Goal: Task Accomplishment & Management: Complete application form

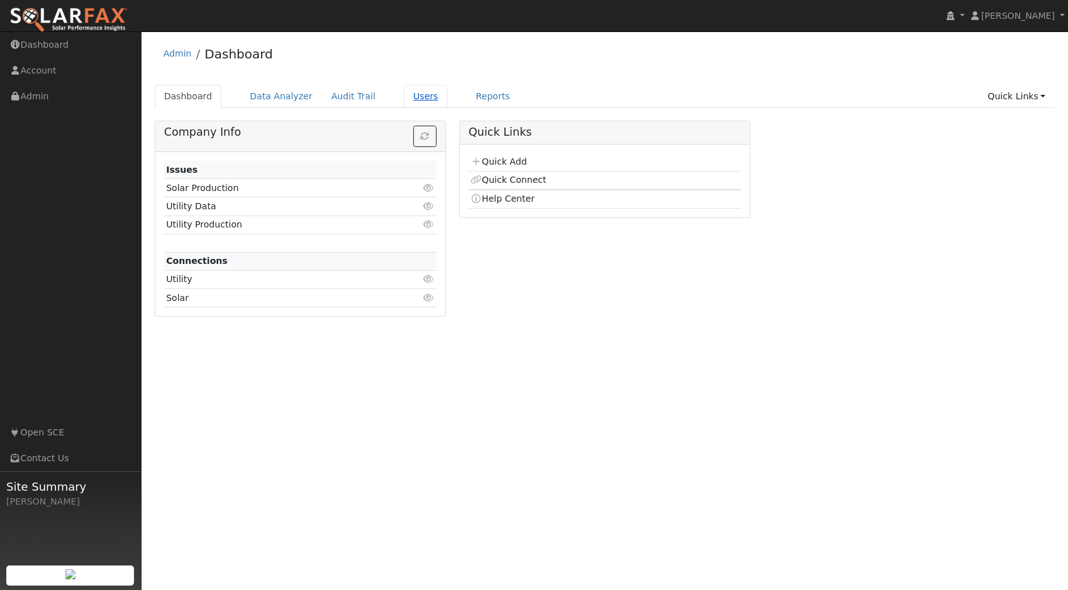
click at [424, 93] on link "Users" at bounding box center [426, 96] width 44 height 23
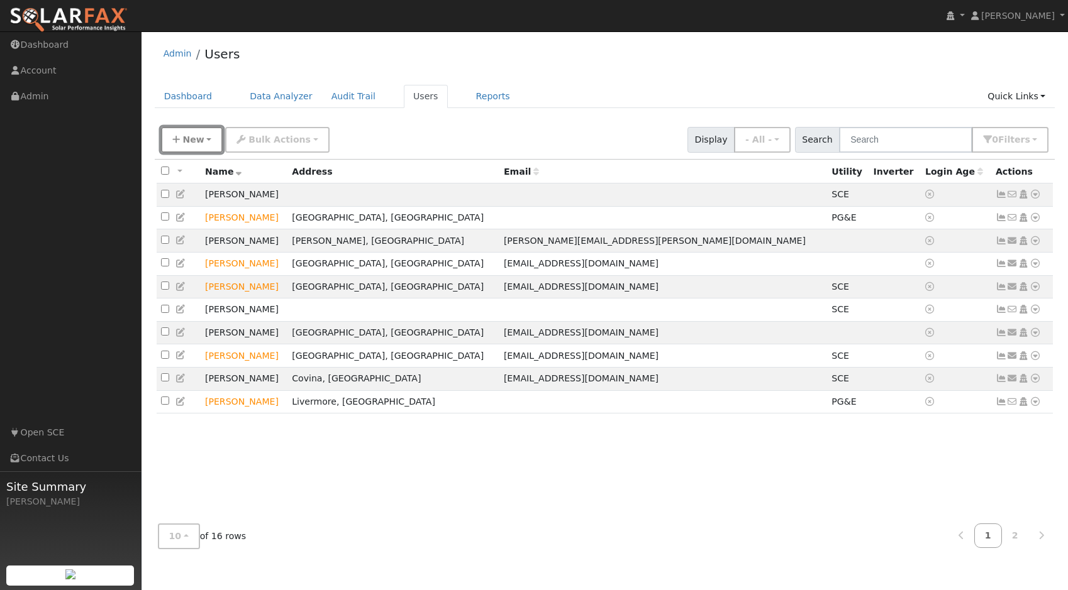
click at [184, 142] on span "New" at bounding box center [192, 140] width 21 height 10
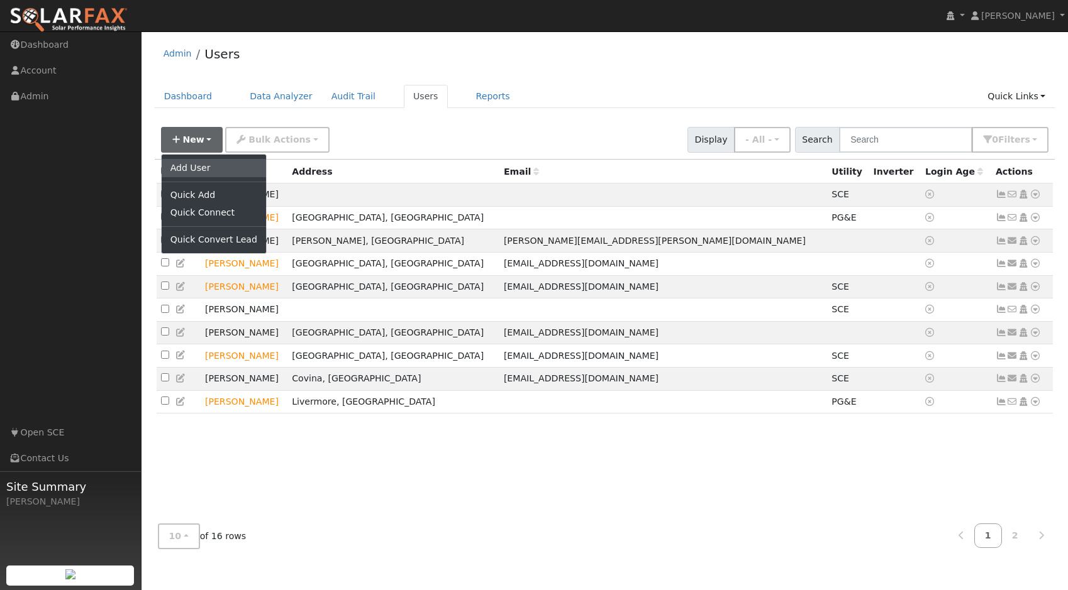
click at [187, 162] on link "Add User" at bounding box center [214, 168] width 104 height 18
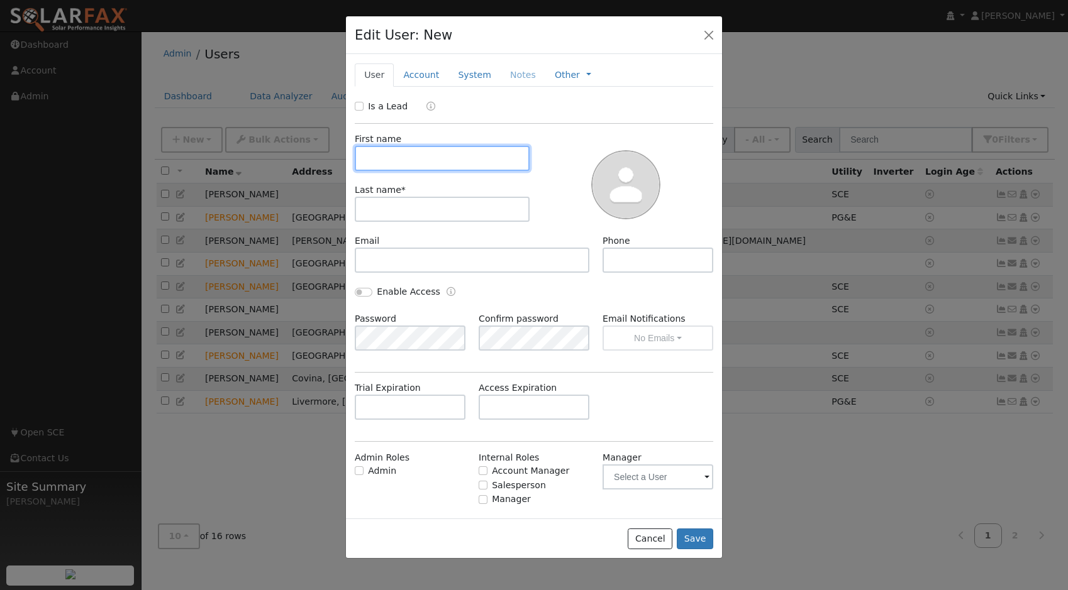
click at [397, 161] on input "text" at bounding box center [442, 158] width 175 height 25
click at [474, 70] on link "System" at bounding box center [474, 75] width 52 height 23
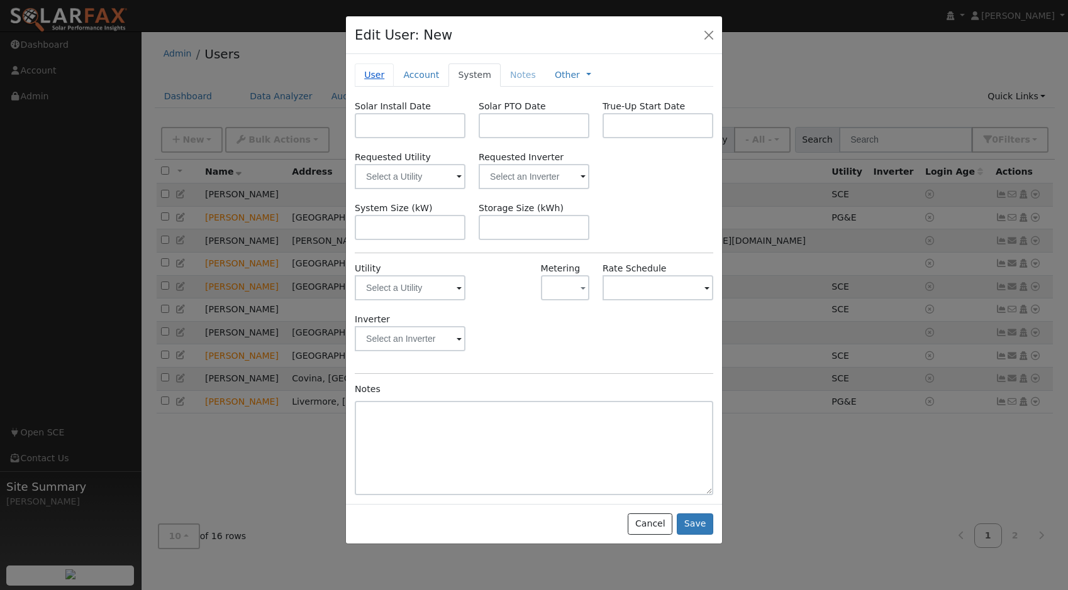
click at [376, 75] on link "User" at bounding box center [374, 75] width 39 height 23
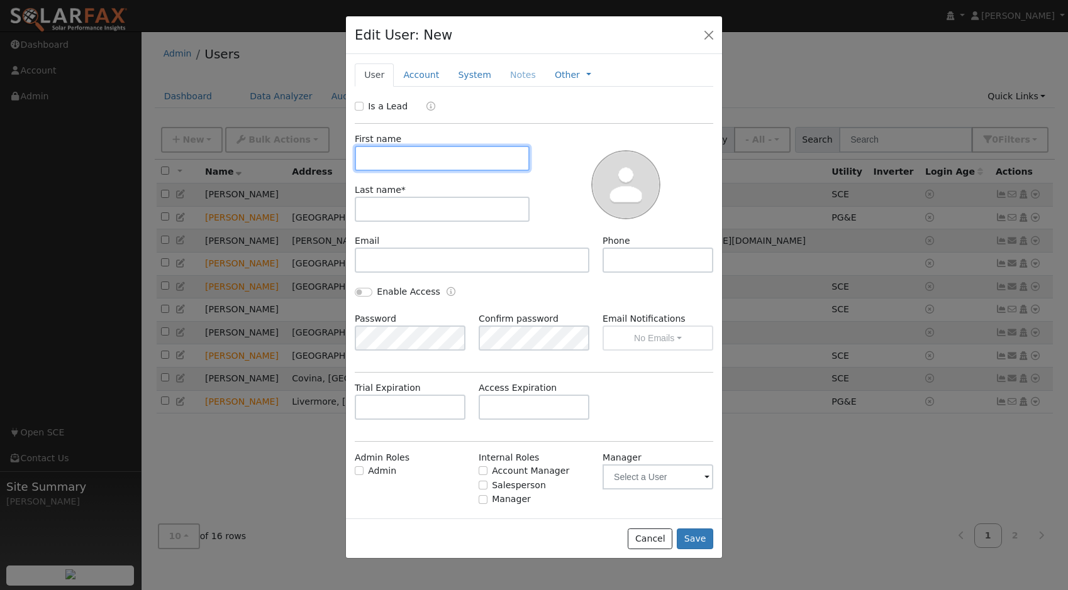
click at [372, 150] on input "text" at bounding box center [442, 158] width 175 height 25
type input "[PERSON_NAME]"
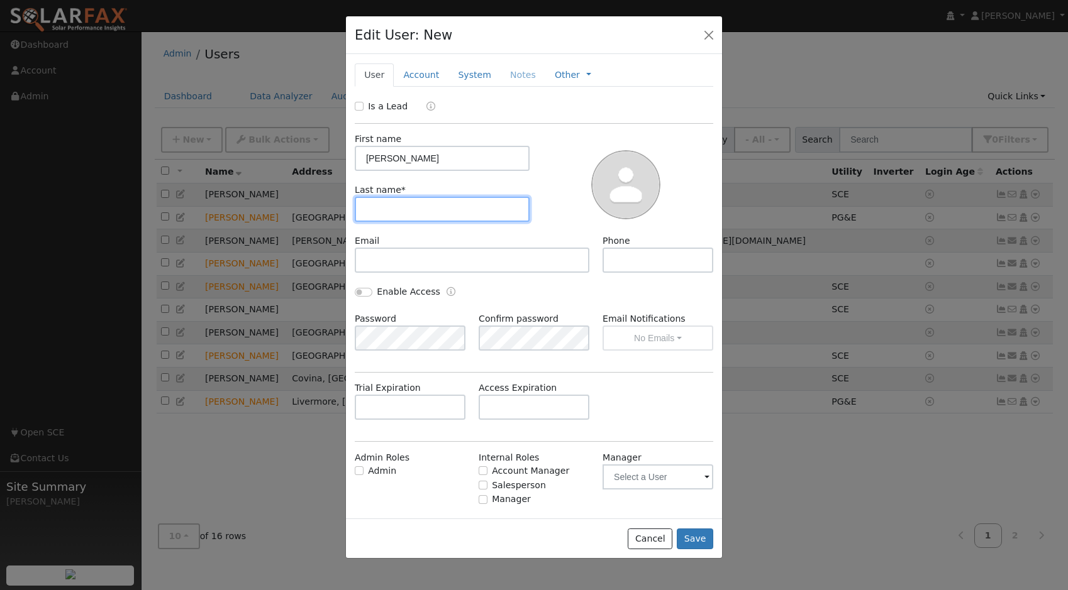
click at [373, 207] on input "text" at bounding box center [442, 209] width 175 height 25
type input "[PERSON_NAME]"
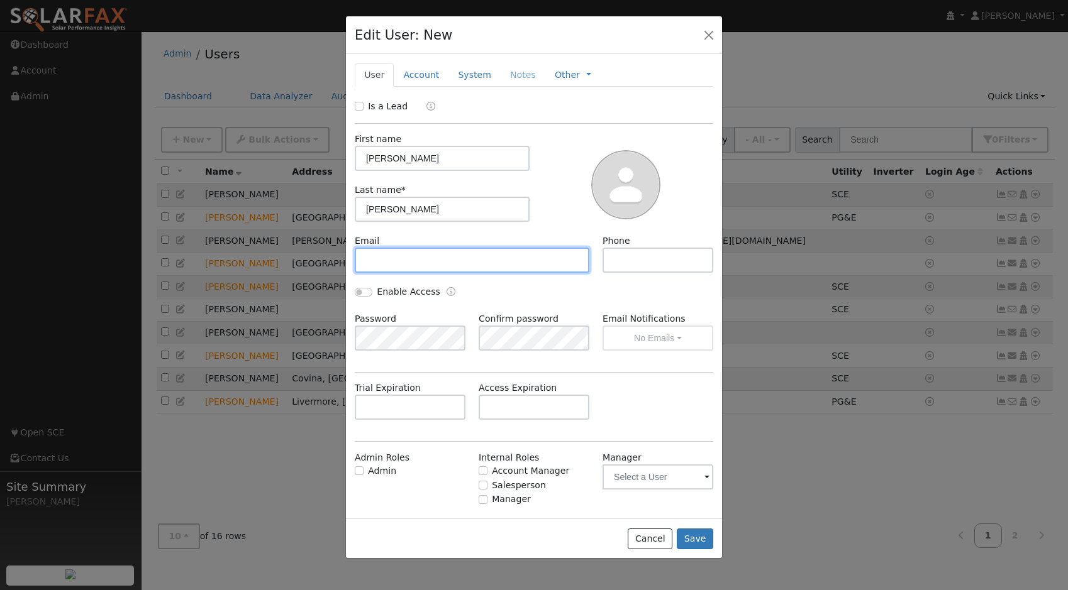
click at [397, 267] on input "text" at bounding box center [472, 260] width 235 height 25
type input "[EMAIL_ADDRESS][DOMAIN_NAME]"
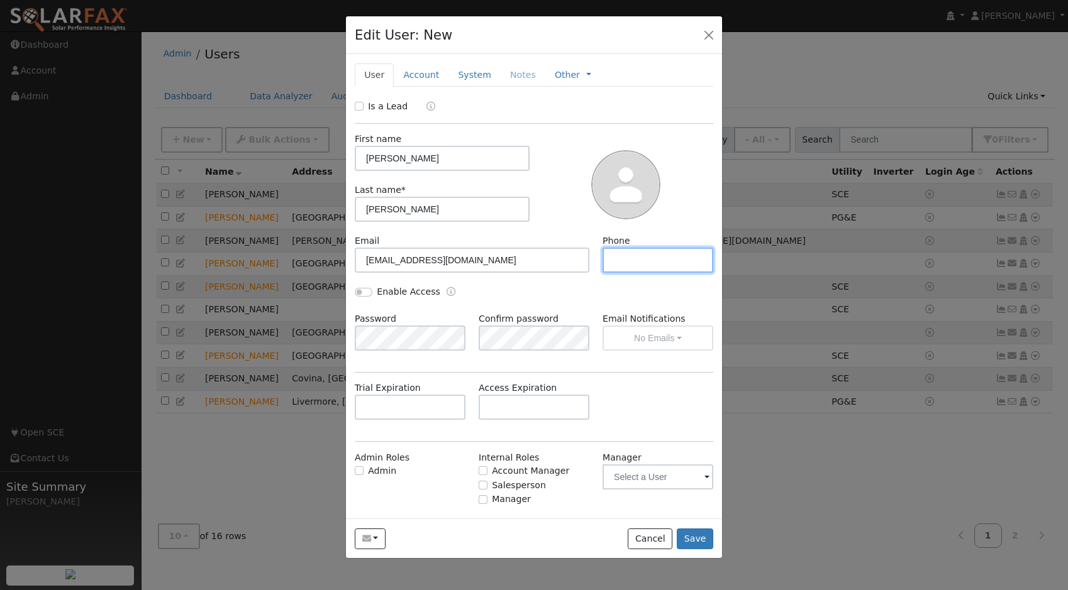
click at [638, 264] on input "text" at bounding box center [657, 260] width 111 height 25
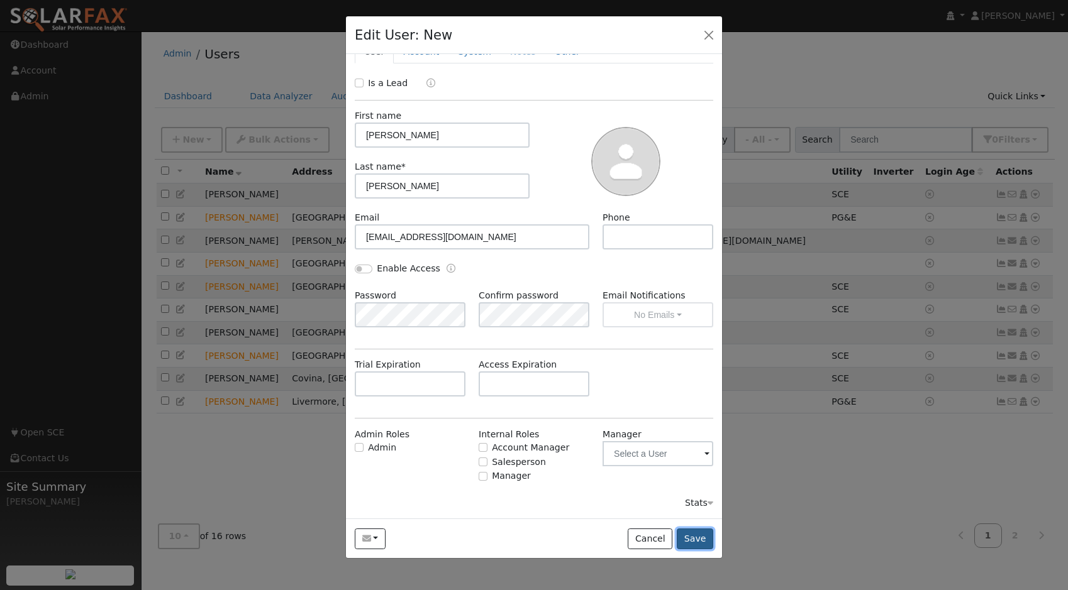
click at [687, 538] on button "Save" at bounding box center [695, 539] width 36 height 21
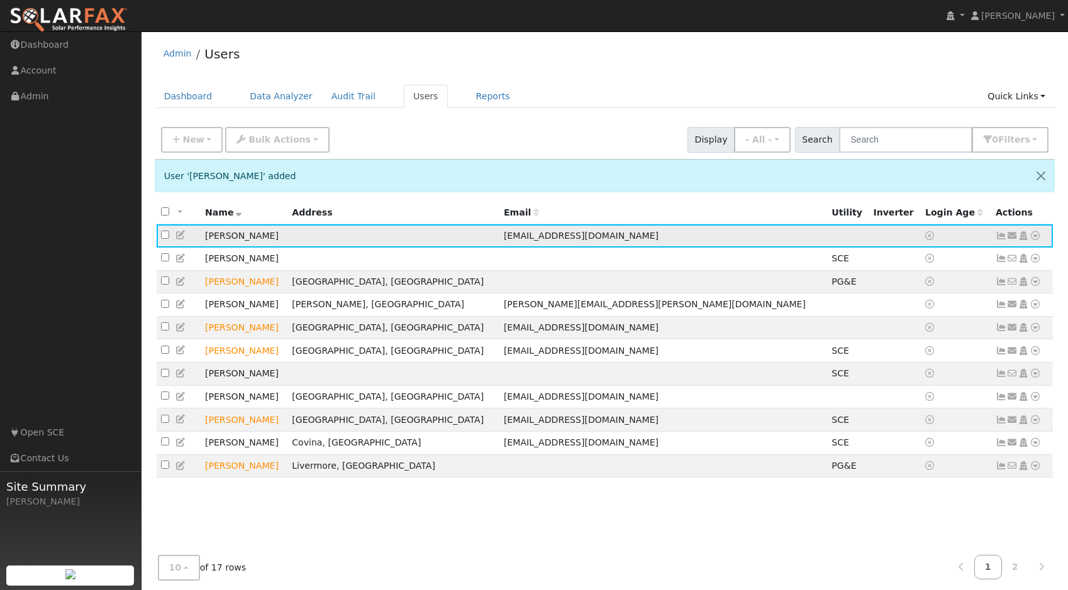
click at [1033, 240] on icon at bounding box center [1034, 235] width 11 height 9
click at [929, 334] on link "Utility" at bounding box center [904, 331] width 87 height 18
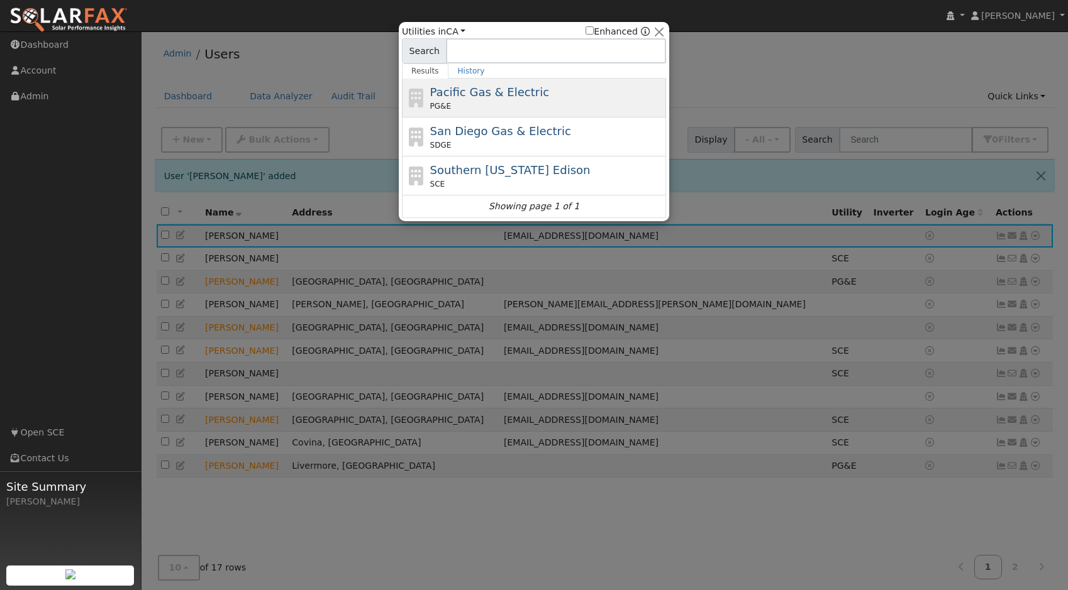
click at [519, 96] on span "Pacific Gas & Electric" at bounding box center [489, 92] width 119 height 13
